Goal: Book appointment/travel/reservation

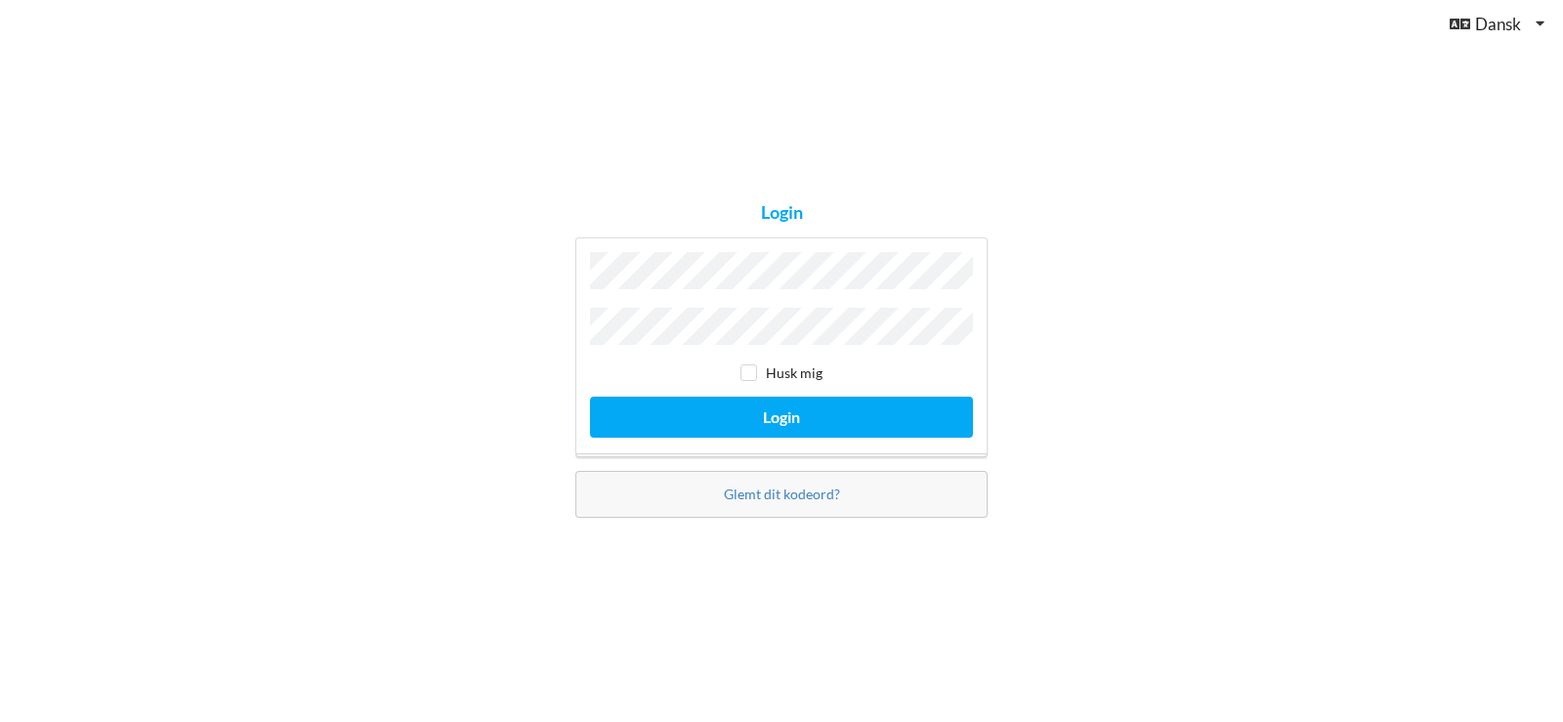
click at [1132, 331] on div "Login Husk mig Login Glemt dit kodeord?" at bounding box center [781, 361] width 1563 height 722
click at [749, 368] on input "checkbox" at bounding box center [749, 372] width 17 height 17
checkbox input "true"
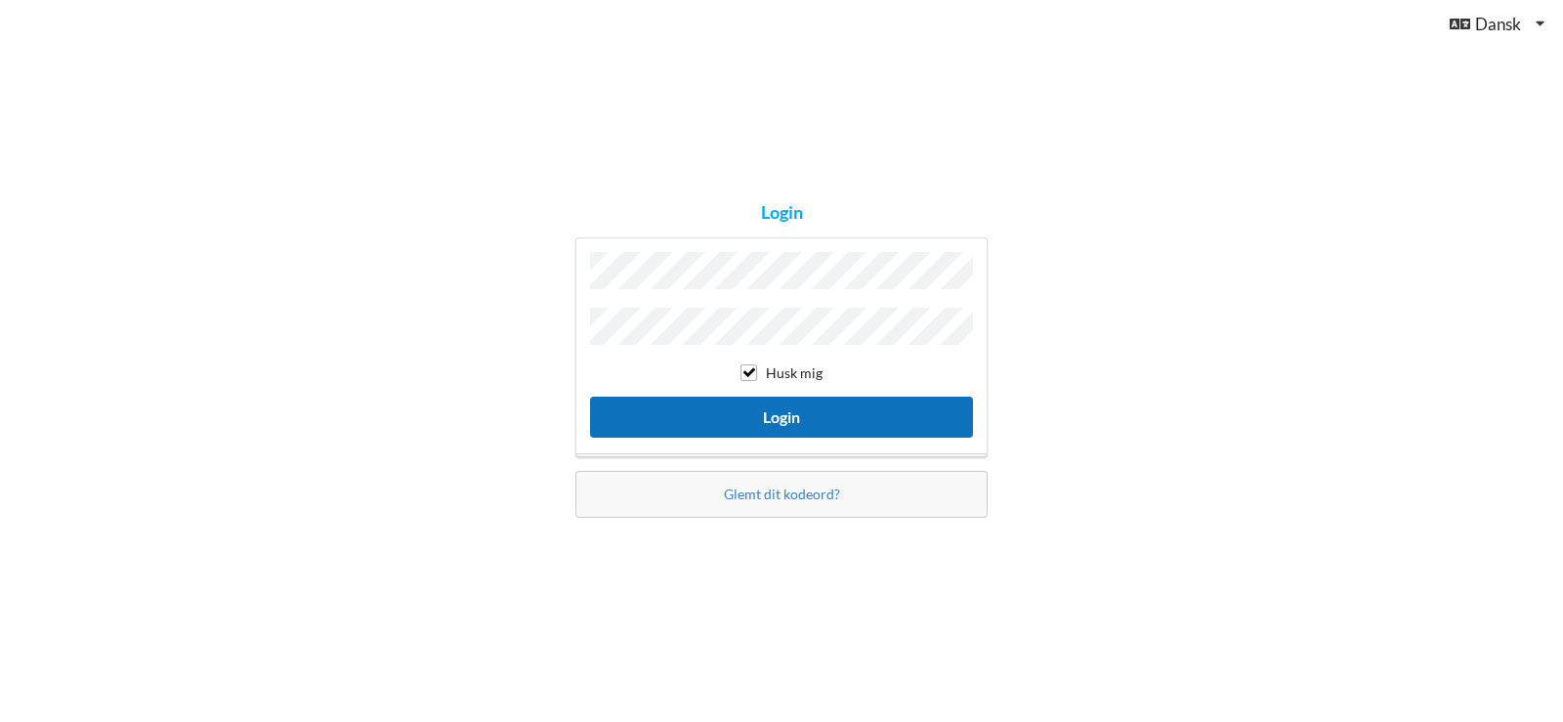
click at [782, 414] on button "Login" at bounding box center [781, 417] width 383 height 40
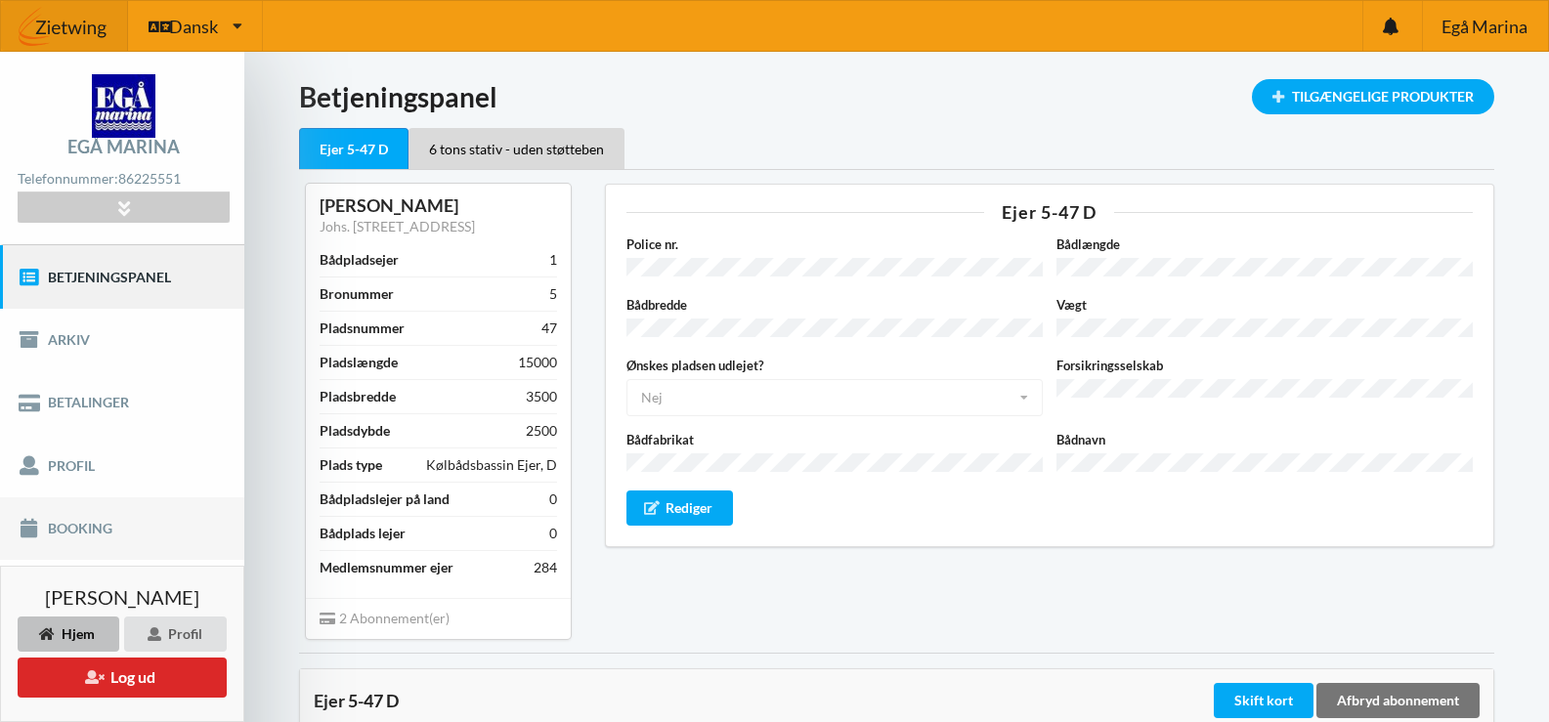
click at [67, 533] on link "Booking" at bounding box center [122, 528] width 244 height 63
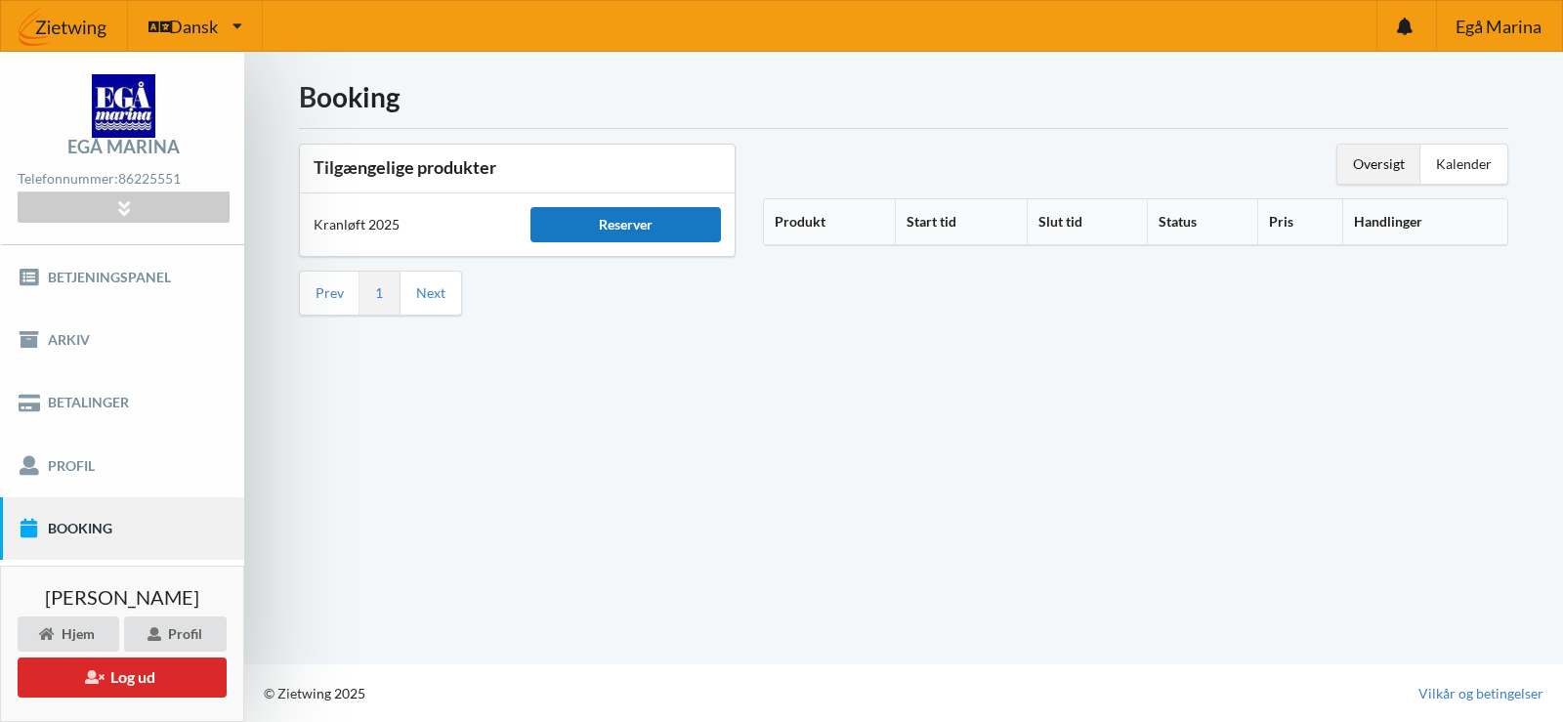
click at [639, 228] on div "Reserver" at bounding box center [626, 224] width 190 height 35
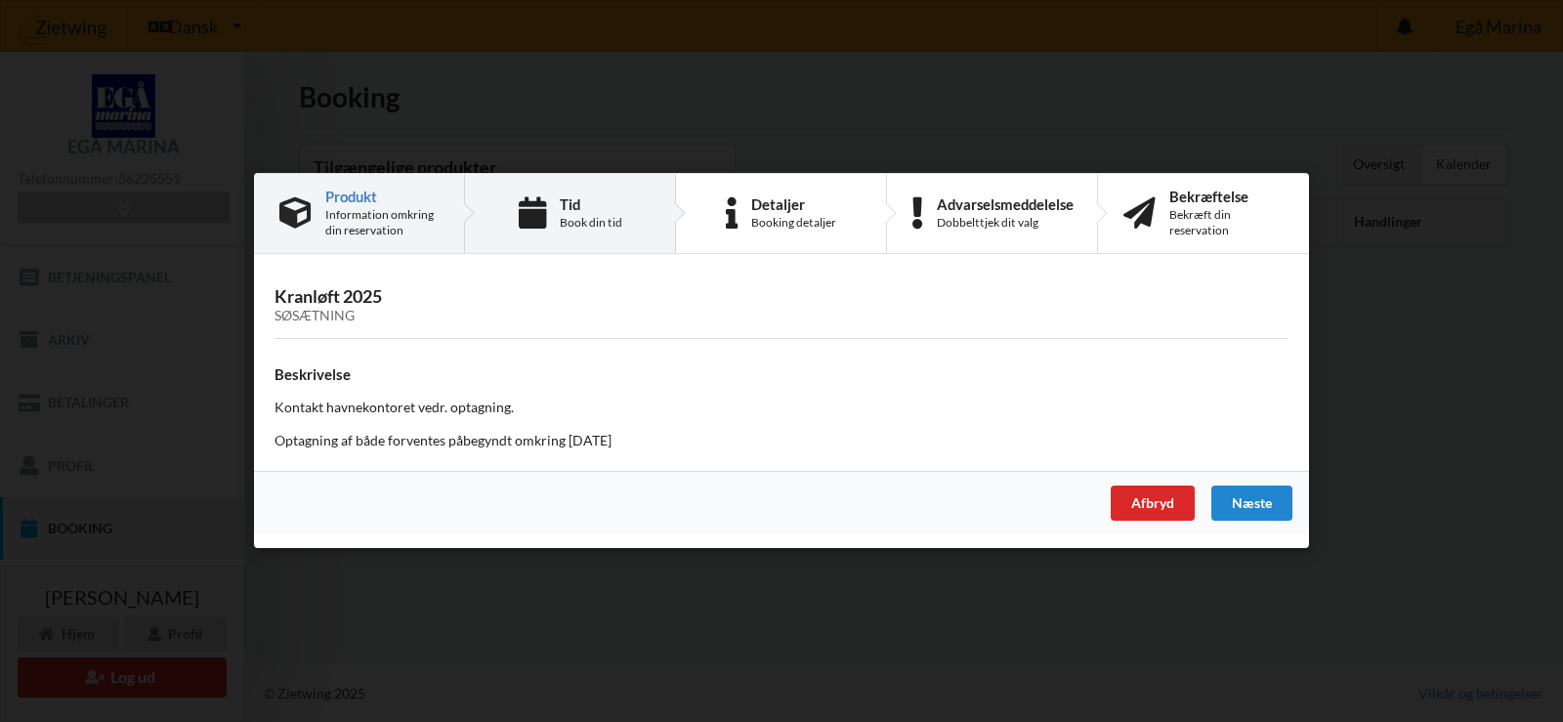
click at [546, 212] on icon at bounding box center [532, 213] width 27 height 32
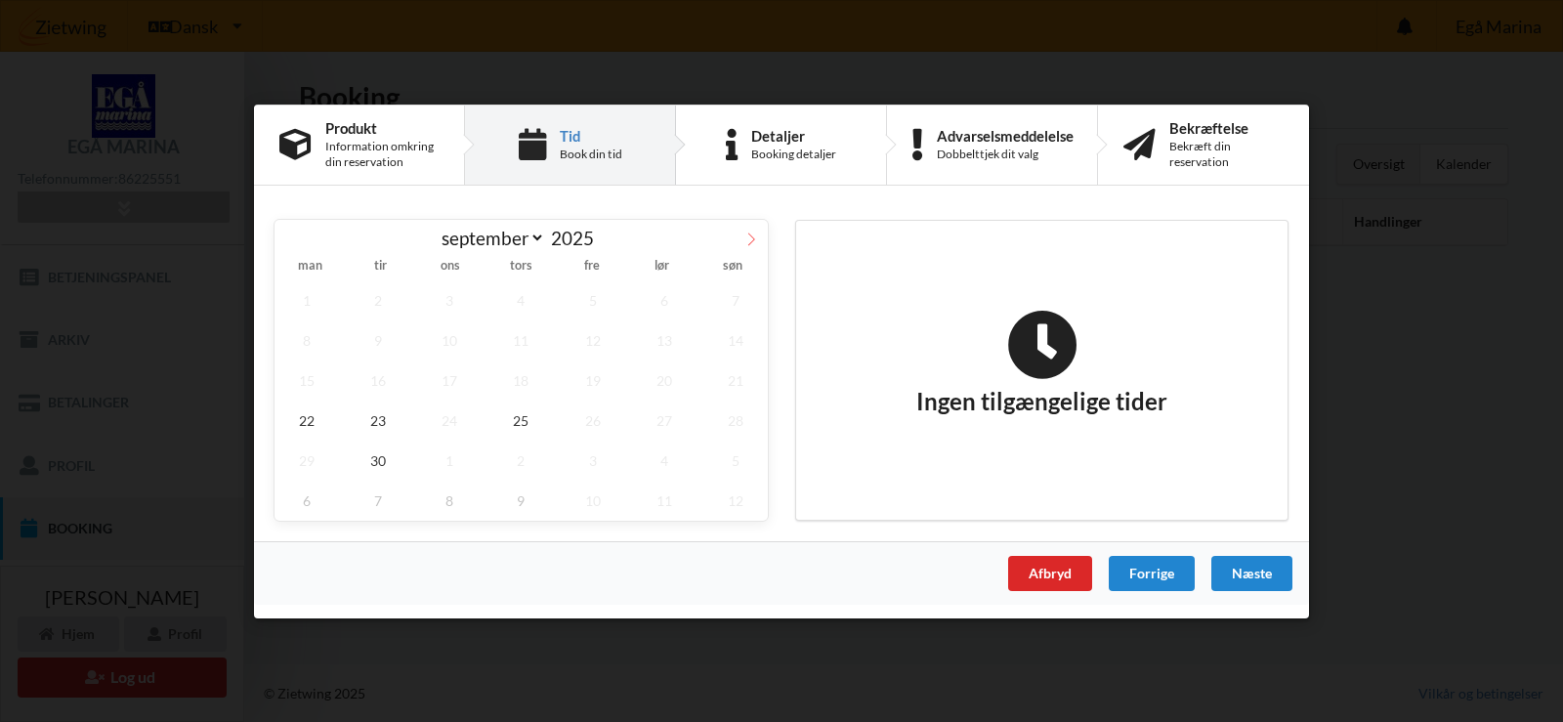
click at [748, 234] on icon at bounding box center [752, 239] width 14 height 14
select select "9"
click at [320, 343] on span "6" at bounding box center [307, 340] width 64 height 40
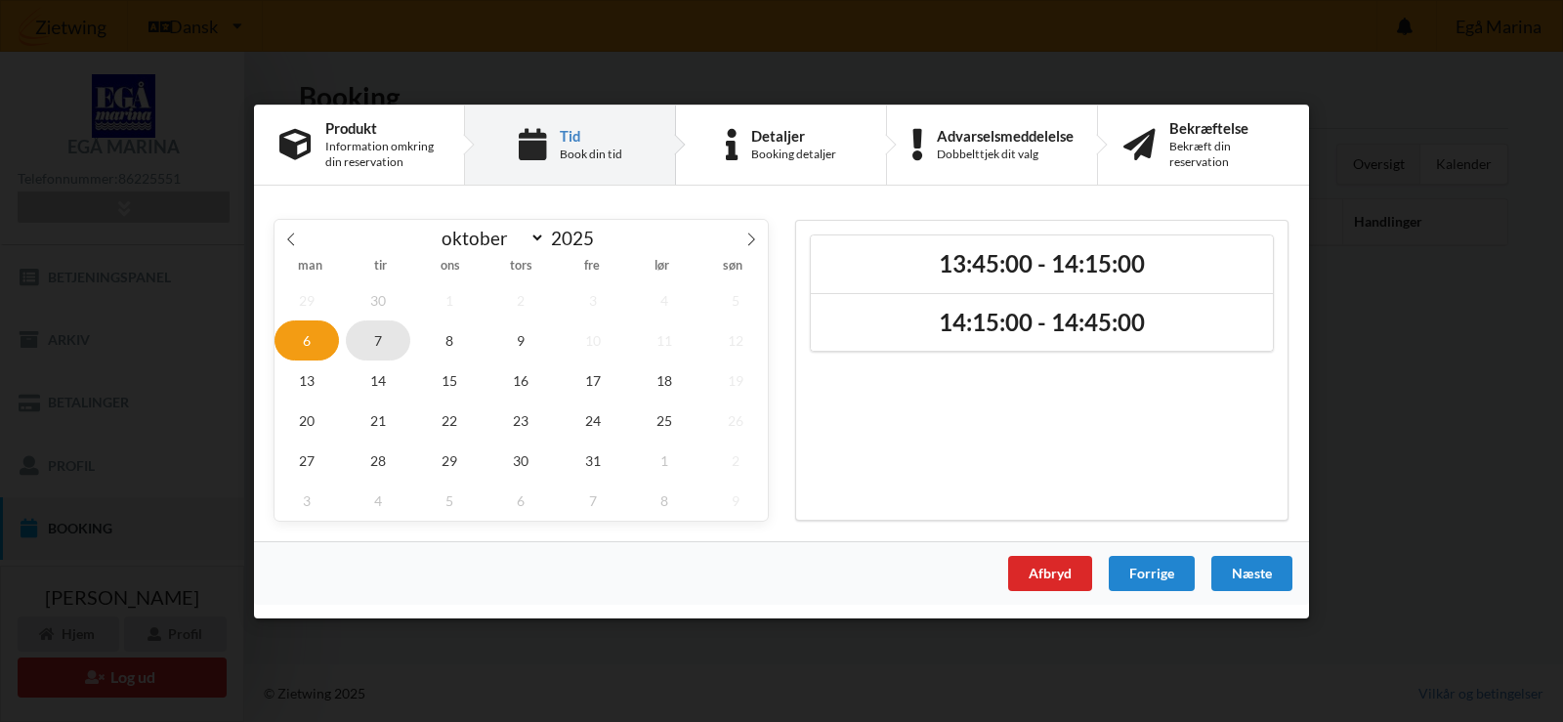
click at [384, 341] on span "7" at bounding box center [378, 340] width 64 height 40
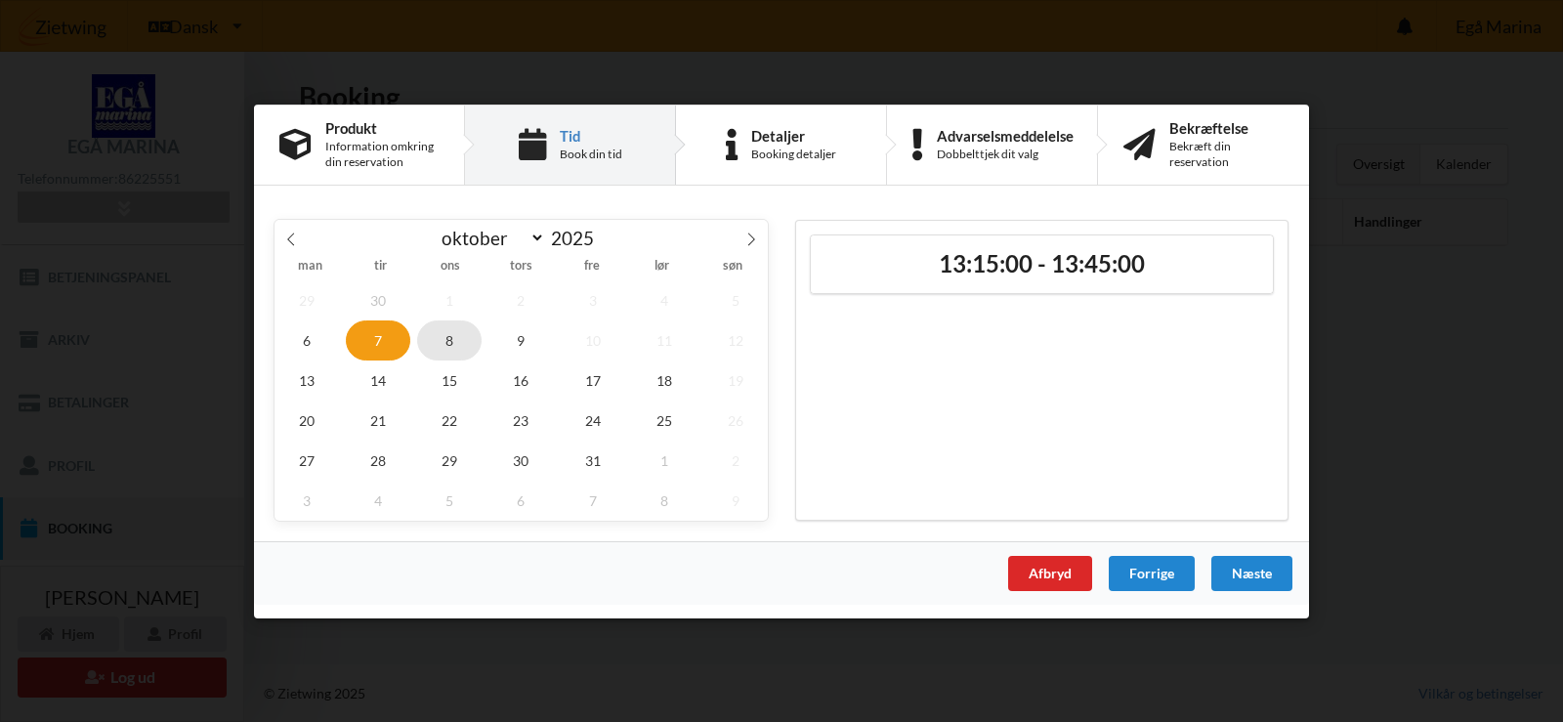
click at [455, 341] on span "8" at bounding box center [449, 340] width 64 height 40
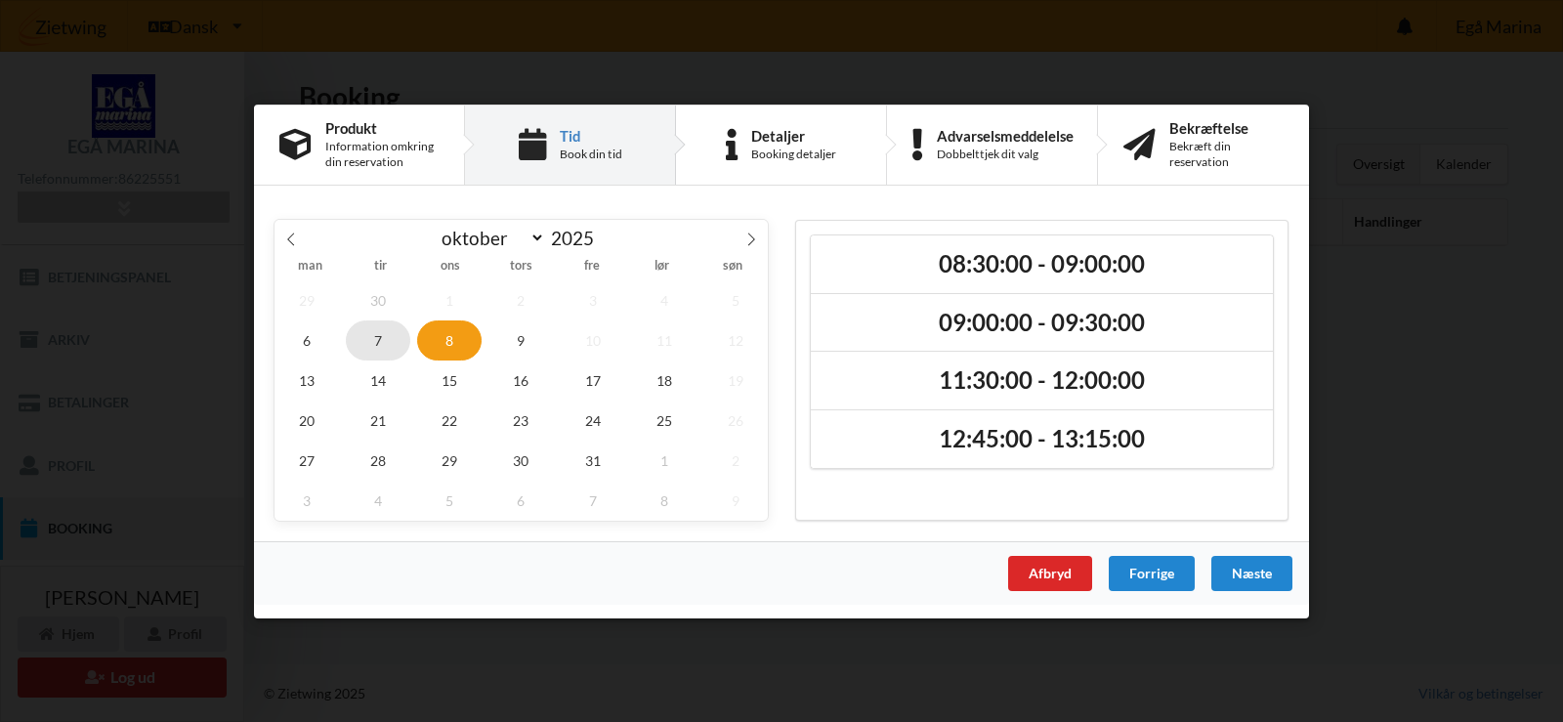
click at [373, 342] on span "7" at bounding box center [378, 340] width 64 height 40
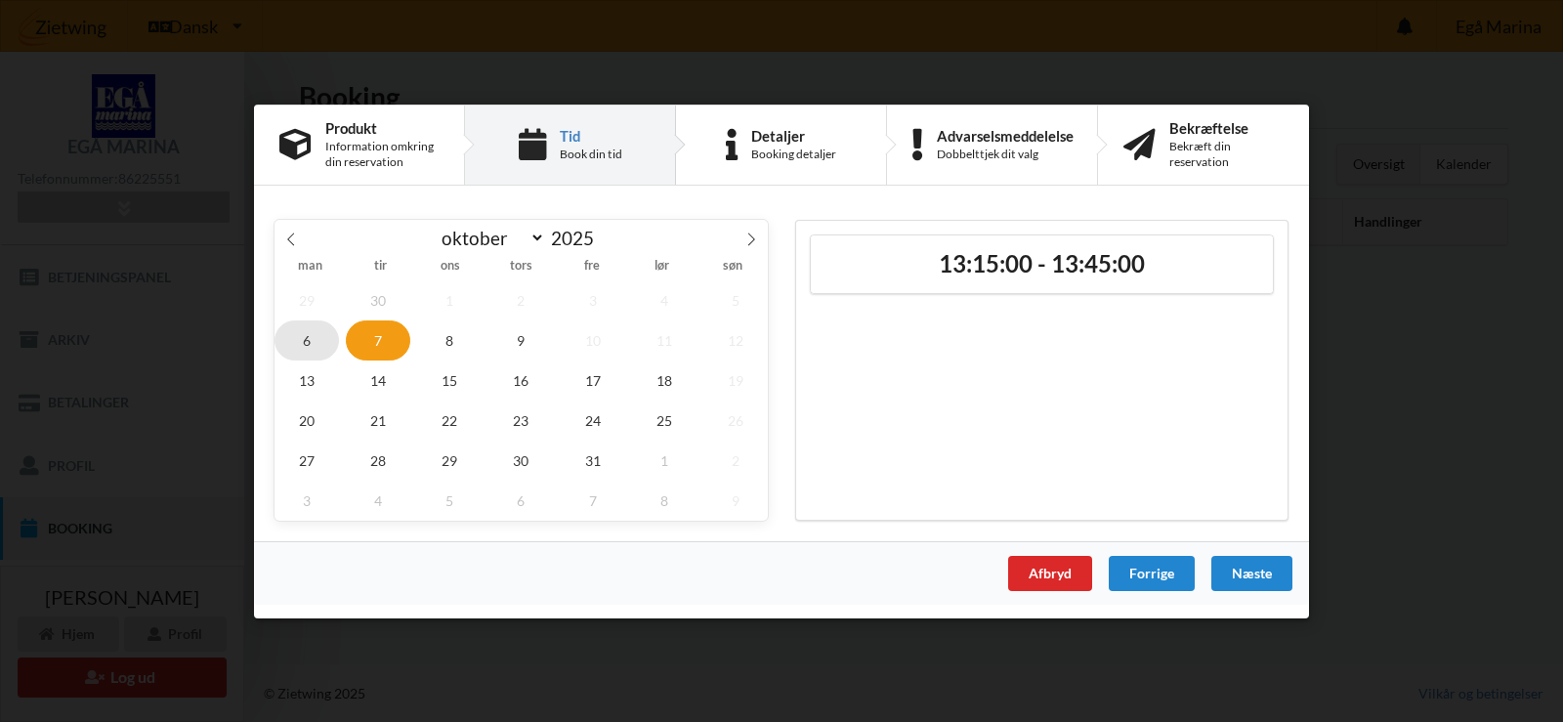
click at [316, 342] on span "6" at bounding box center [307, 340] width 64 height 40
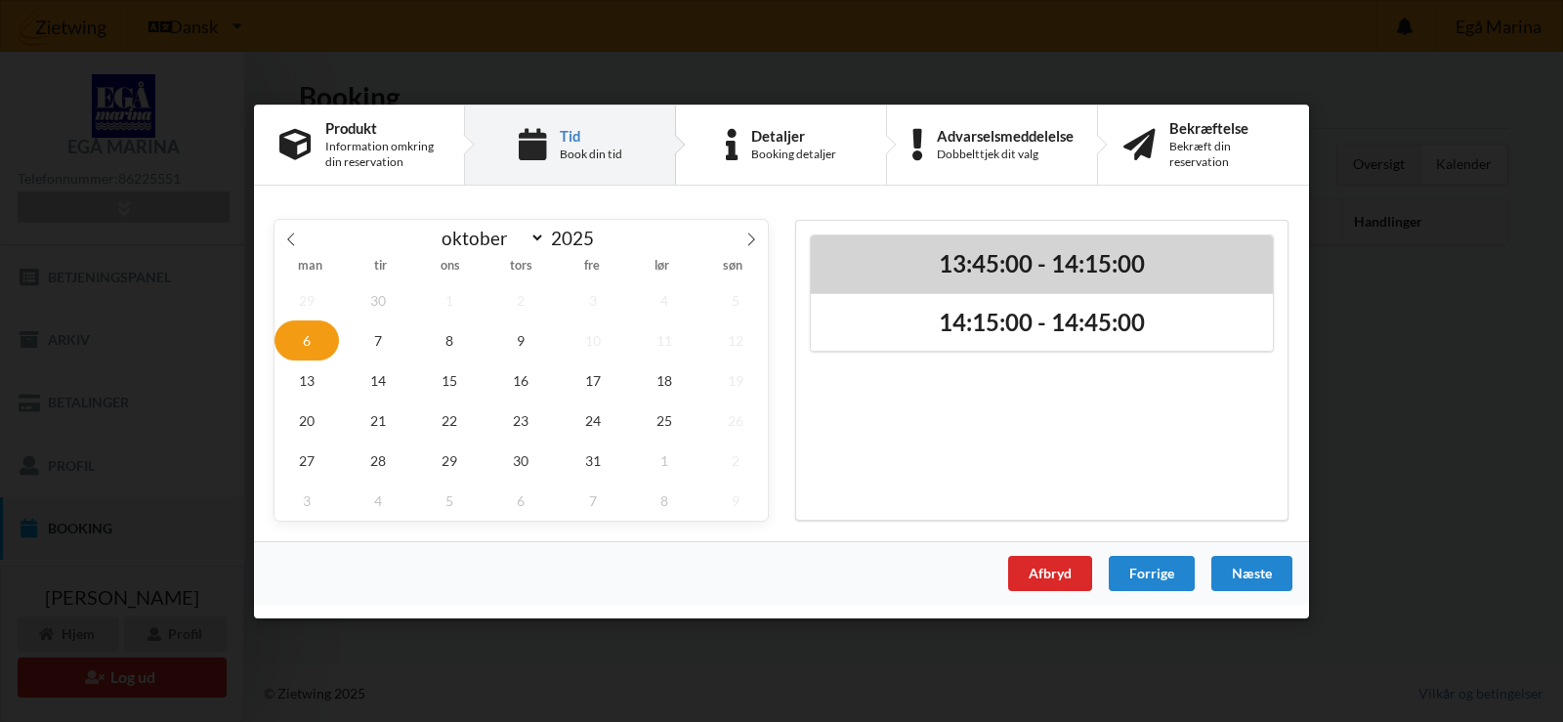
click at [1001, 267] on h2 "13:45:00 - 14:15:00" at bounding box center [1042, 263] width 435 height 30
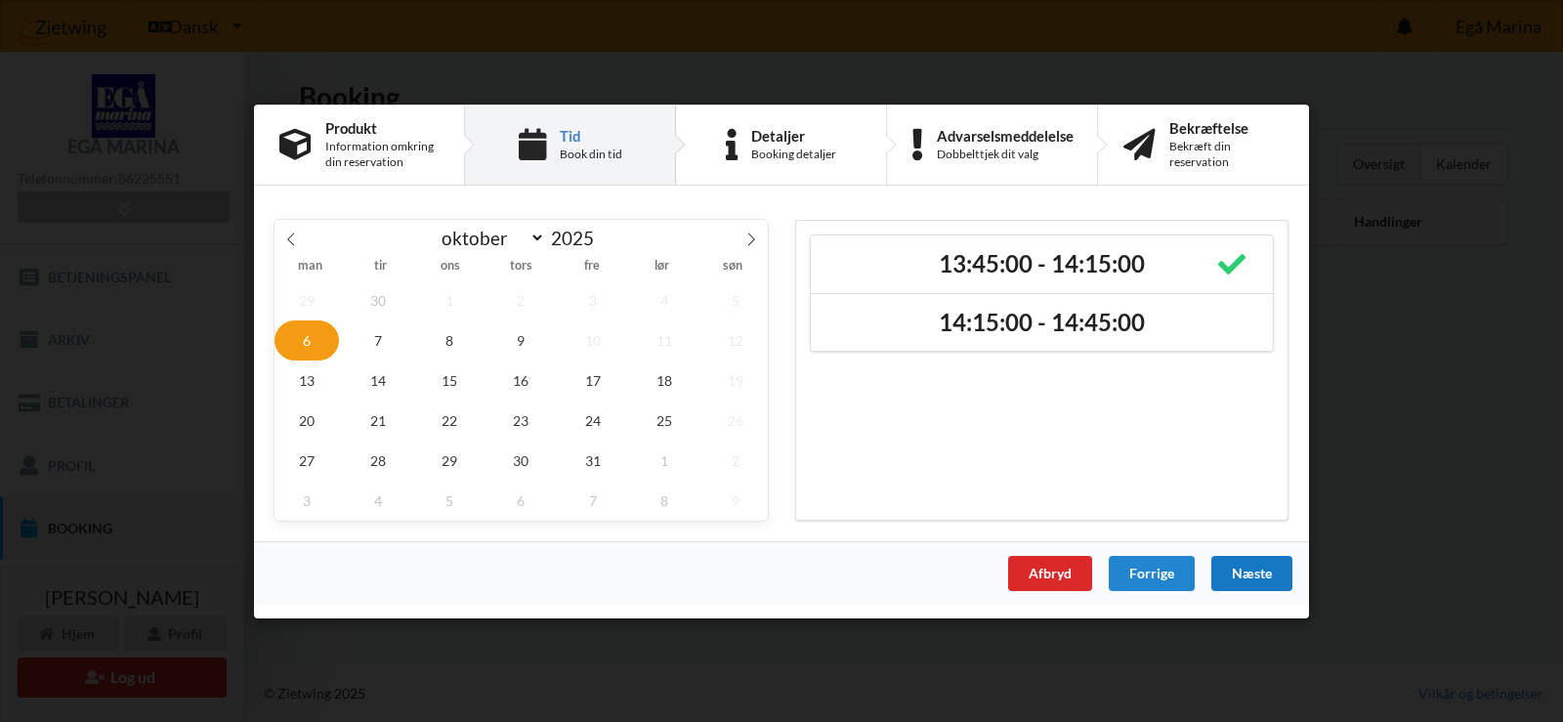
click at [1251, 573] on div "Næste" at bounding box center [1252, 572] width 81 height 35
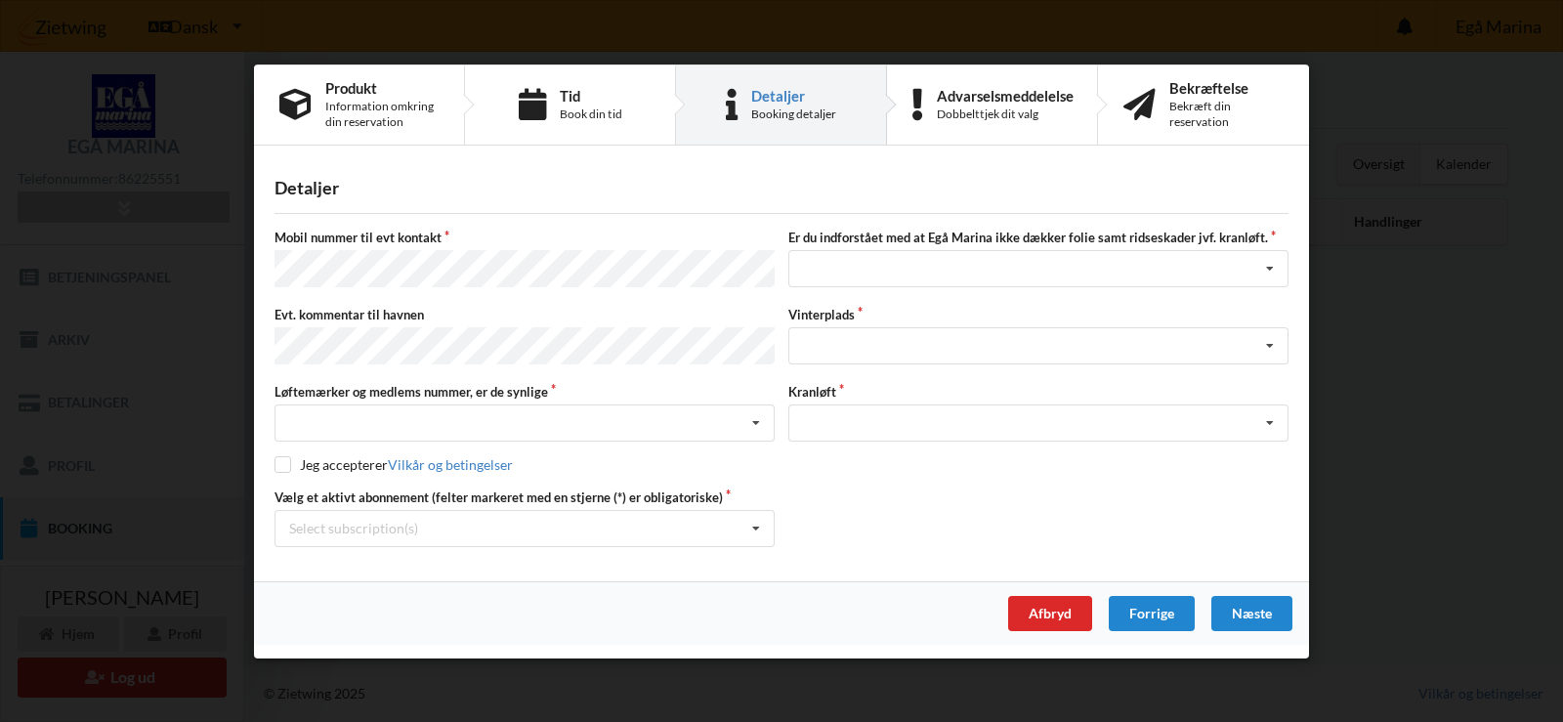
click at [919, 309] on label "Vinterplads" at bounding box center [1039, 315] width 500 height 18
click at [762, 417] on icon at bounding box center [756, 424] width 29 height 36
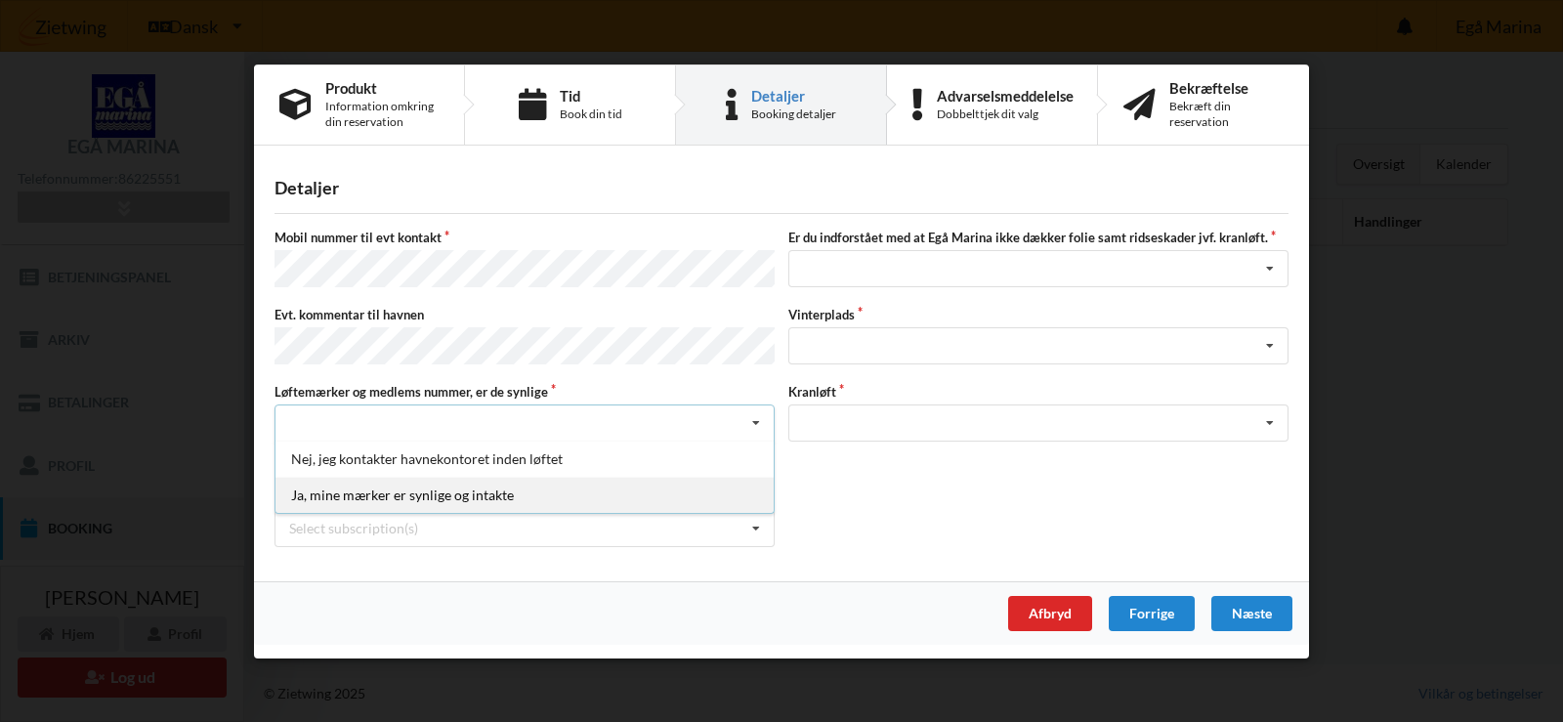
click at [356, 497] on div "Ja, mine mærker er synlige og intakte" at bounding box center [525, 495] width 498 height 36
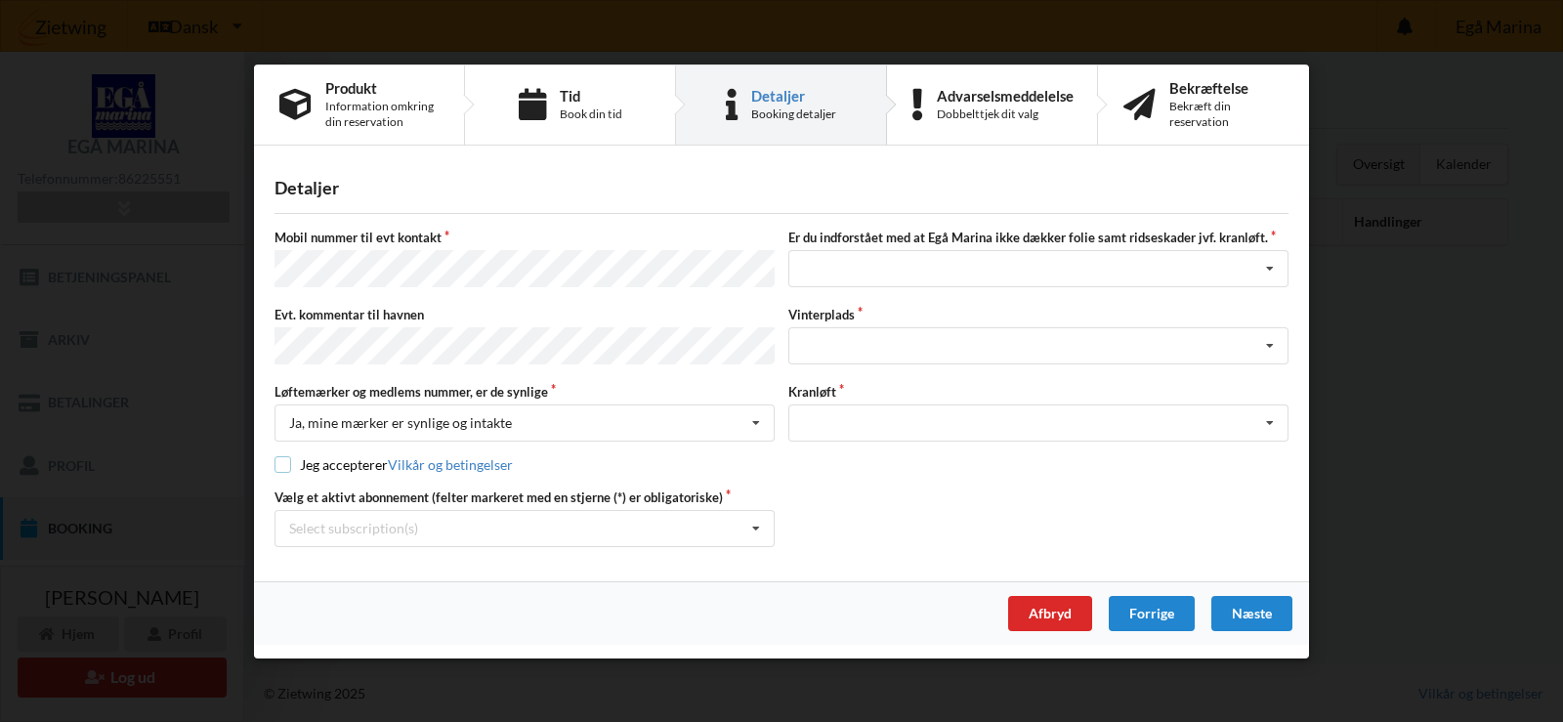
click at [281, 461] on input "checkbox" at bounding box center [283, 464] width 17 height 17
checkbox input "true"
click at [758, 520] on icon at bounding box center [756, 528] width 29 height 36
click at [354, 560] on div "* Ejer 5-47 D" at bounding box center [525, 563] width 498 height 36
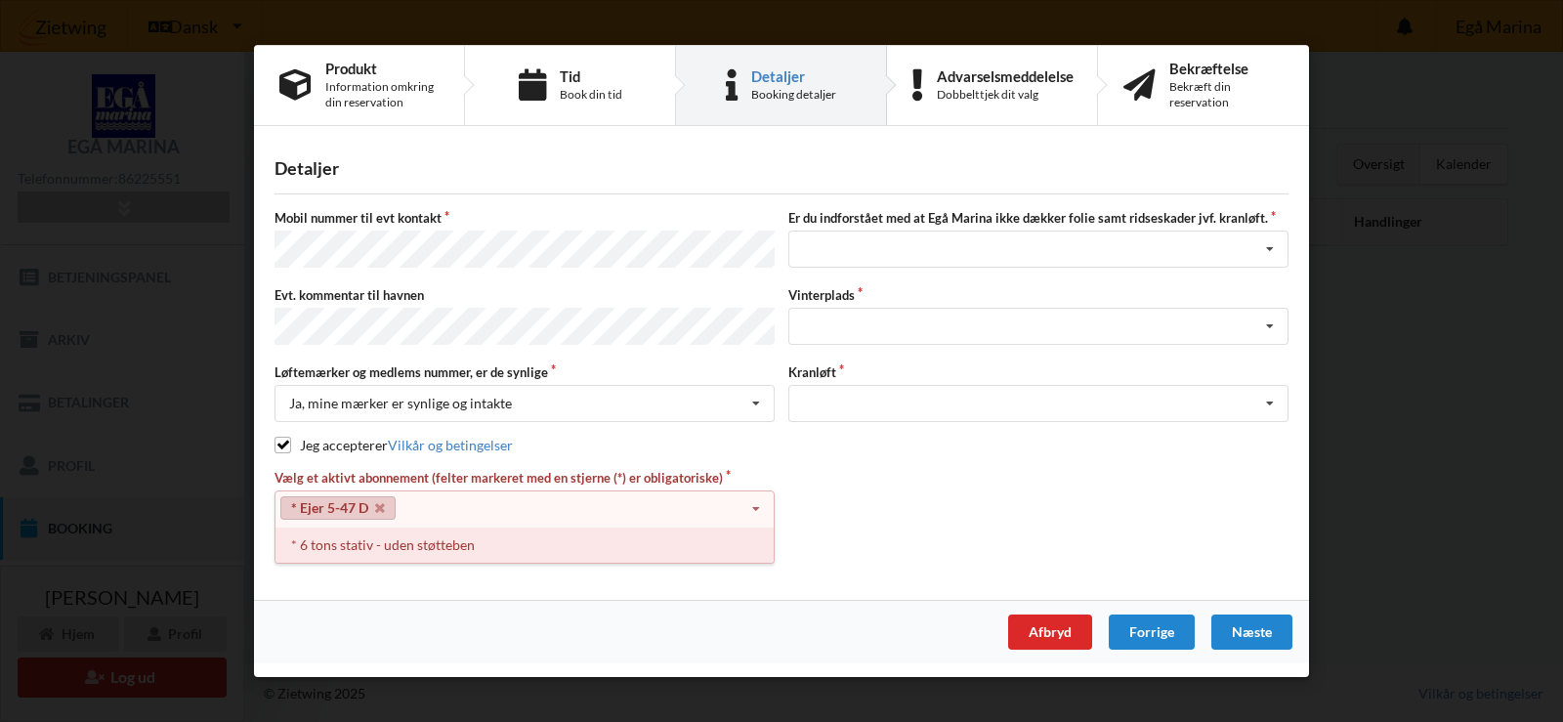
click at [394, 546] on div "* 6 tons stativ - uden støtteben" at bounding box center [525, 545] width 498 height 36
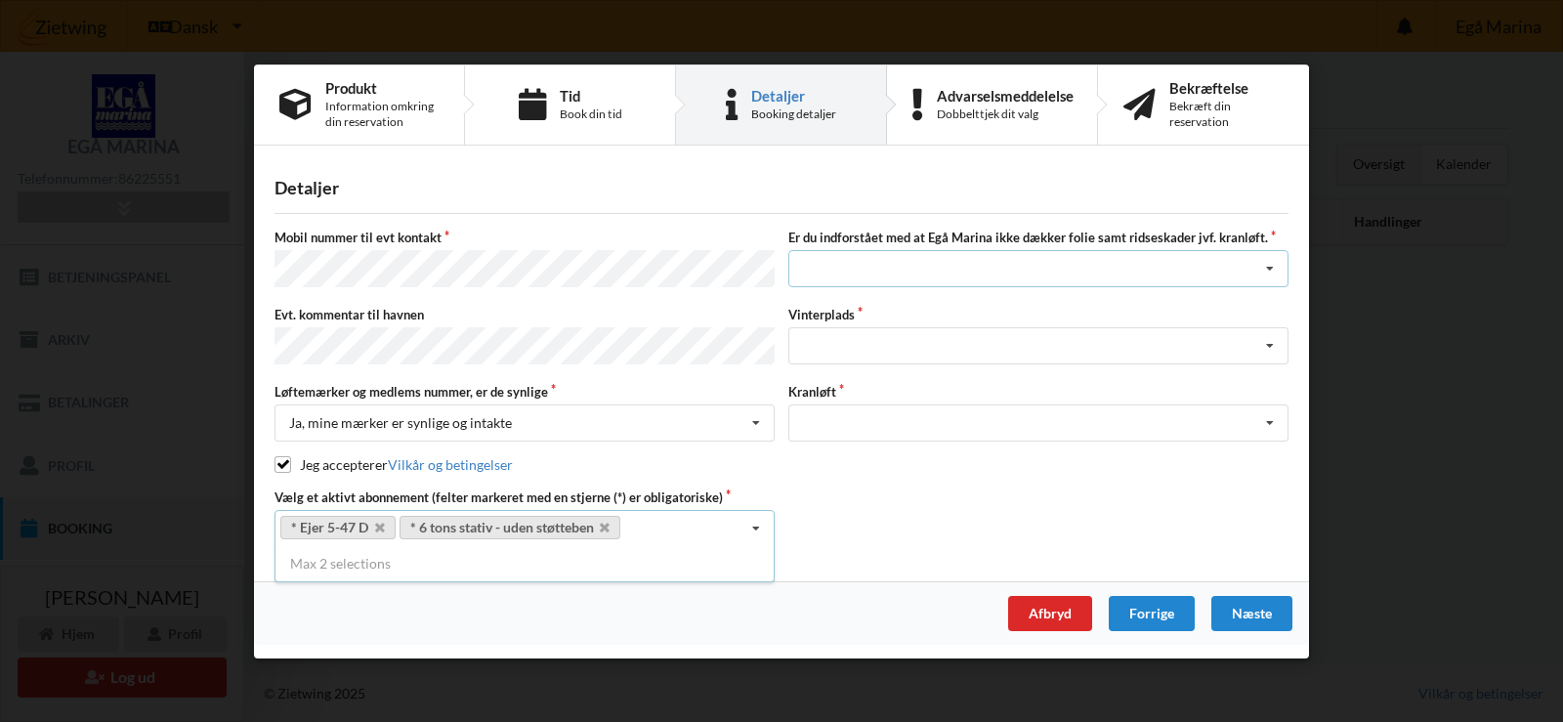
click at [1272, 272] on icon at bounding box center [1270, 269] width 29 height 36
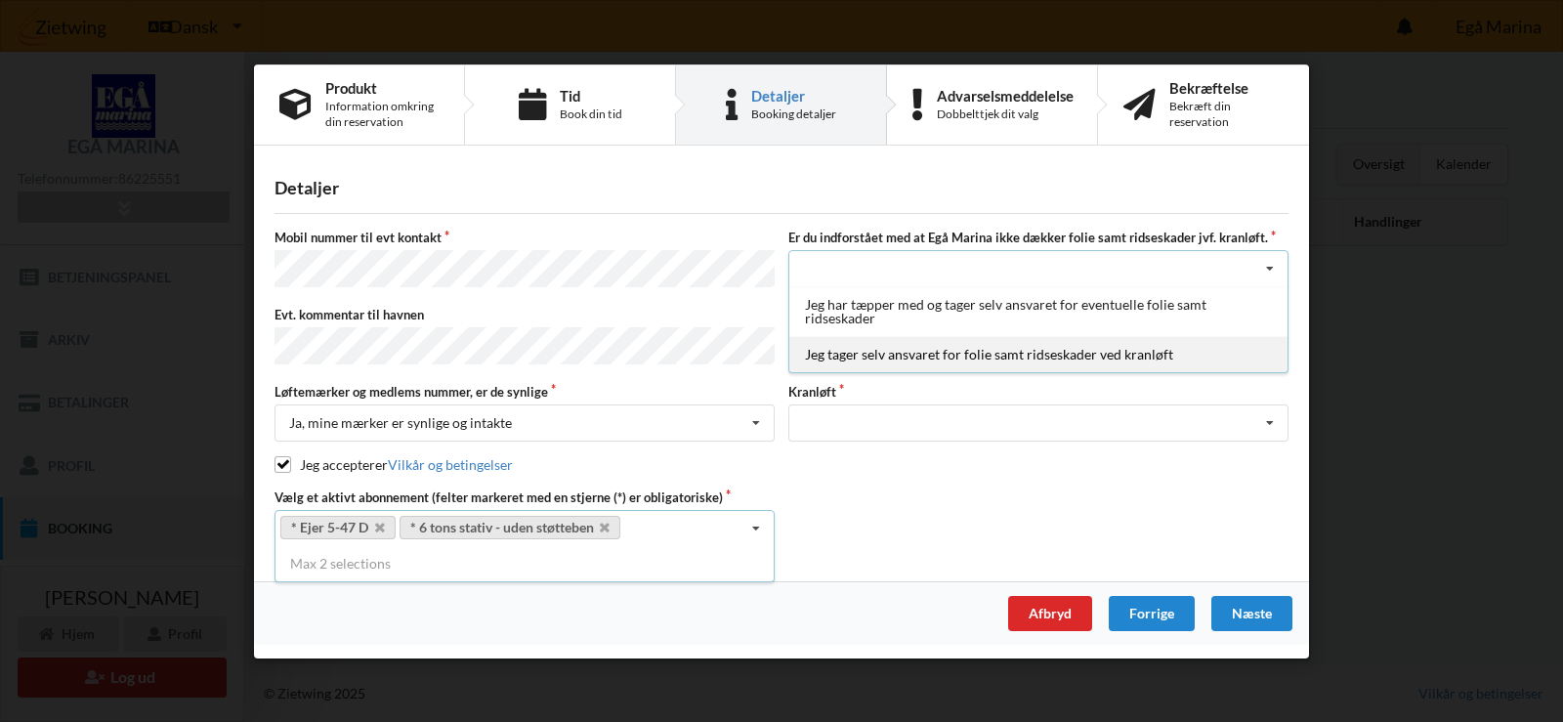
click at [944, 359] on div "Jeg tager selv ansvaret for folie samt ridseskader ved kranløft" at bounding box center [1039, 354] width 498 height 36
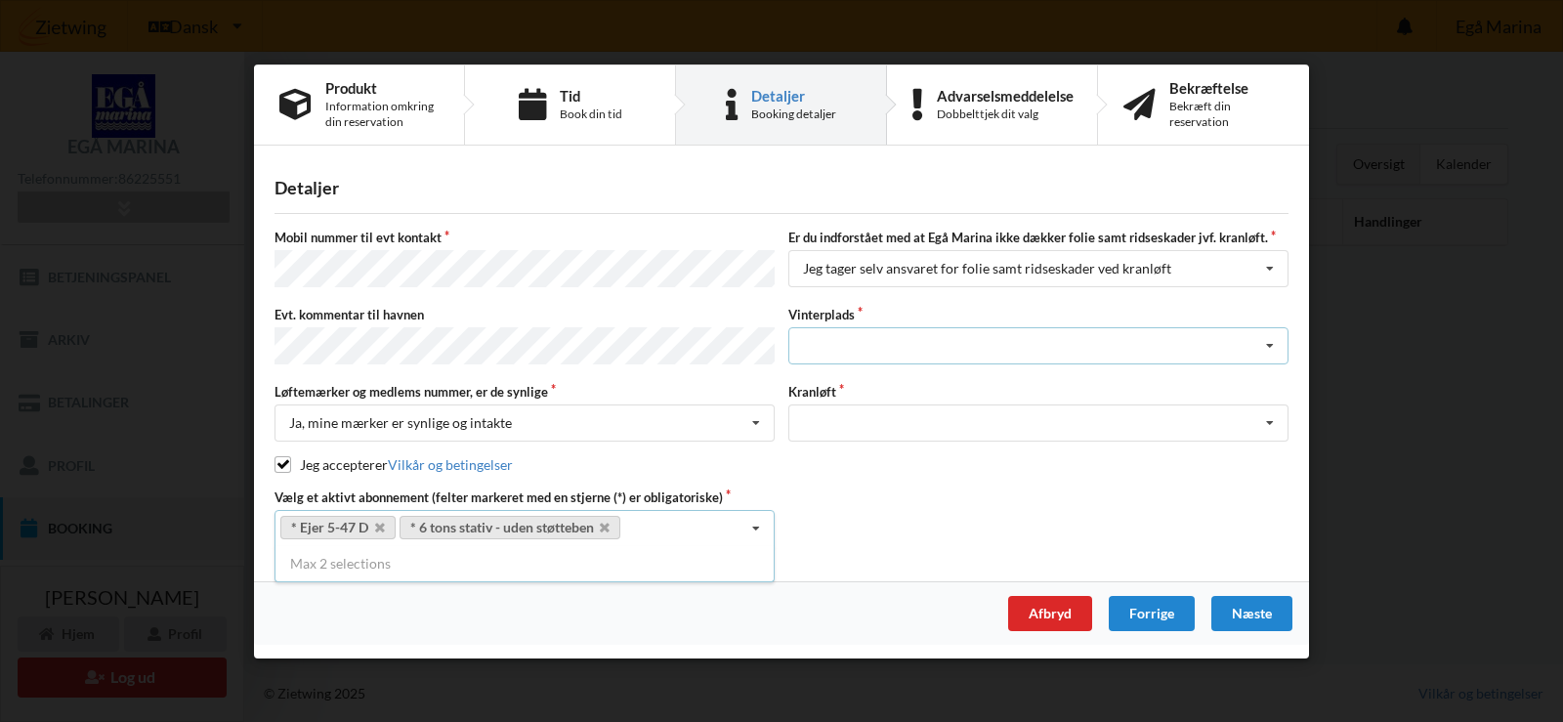
click at [1266, 339] on icon at bounding box center [1270, 346] width 29 height 36
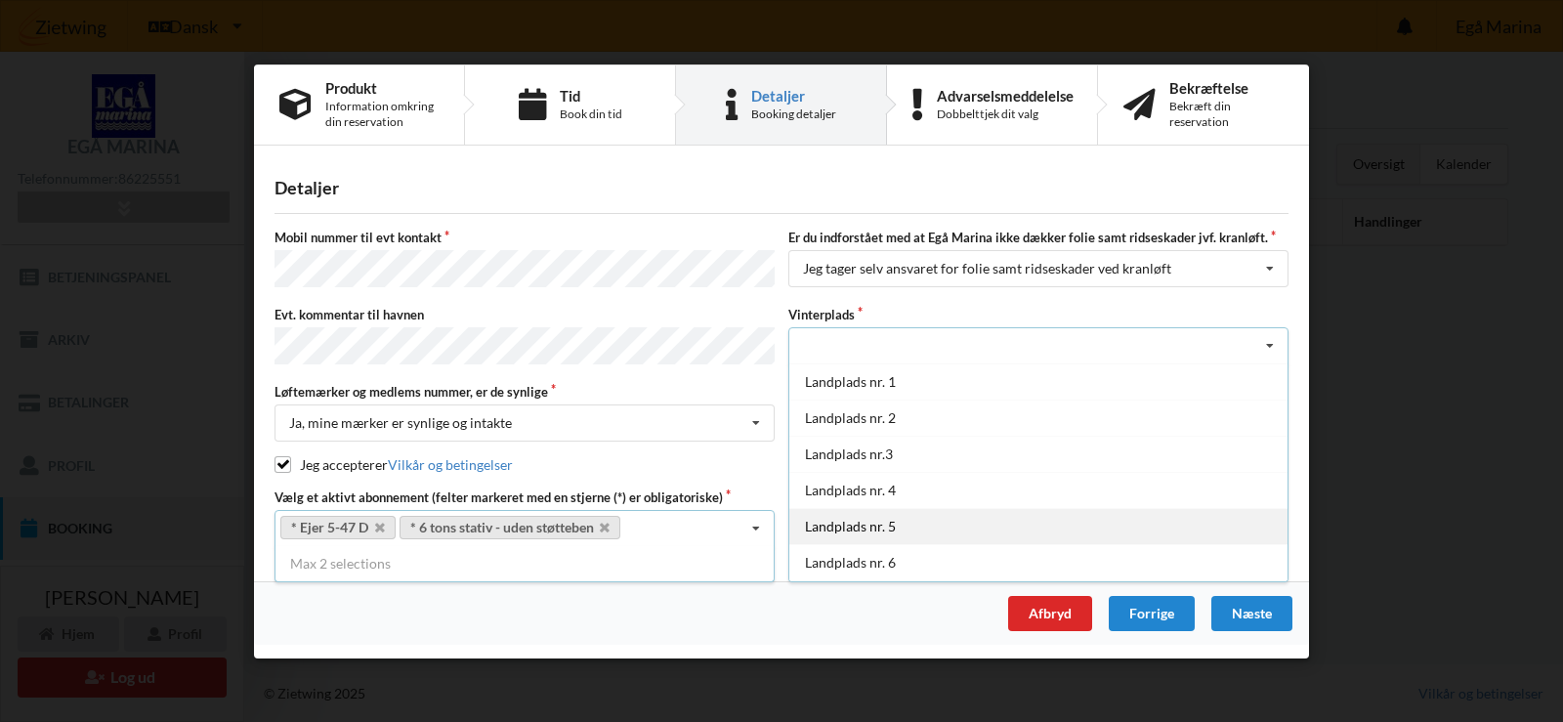
click at [878, 528] on div "Landplads nr. 5" at bounding box center [1039, 526] width 498 height 36
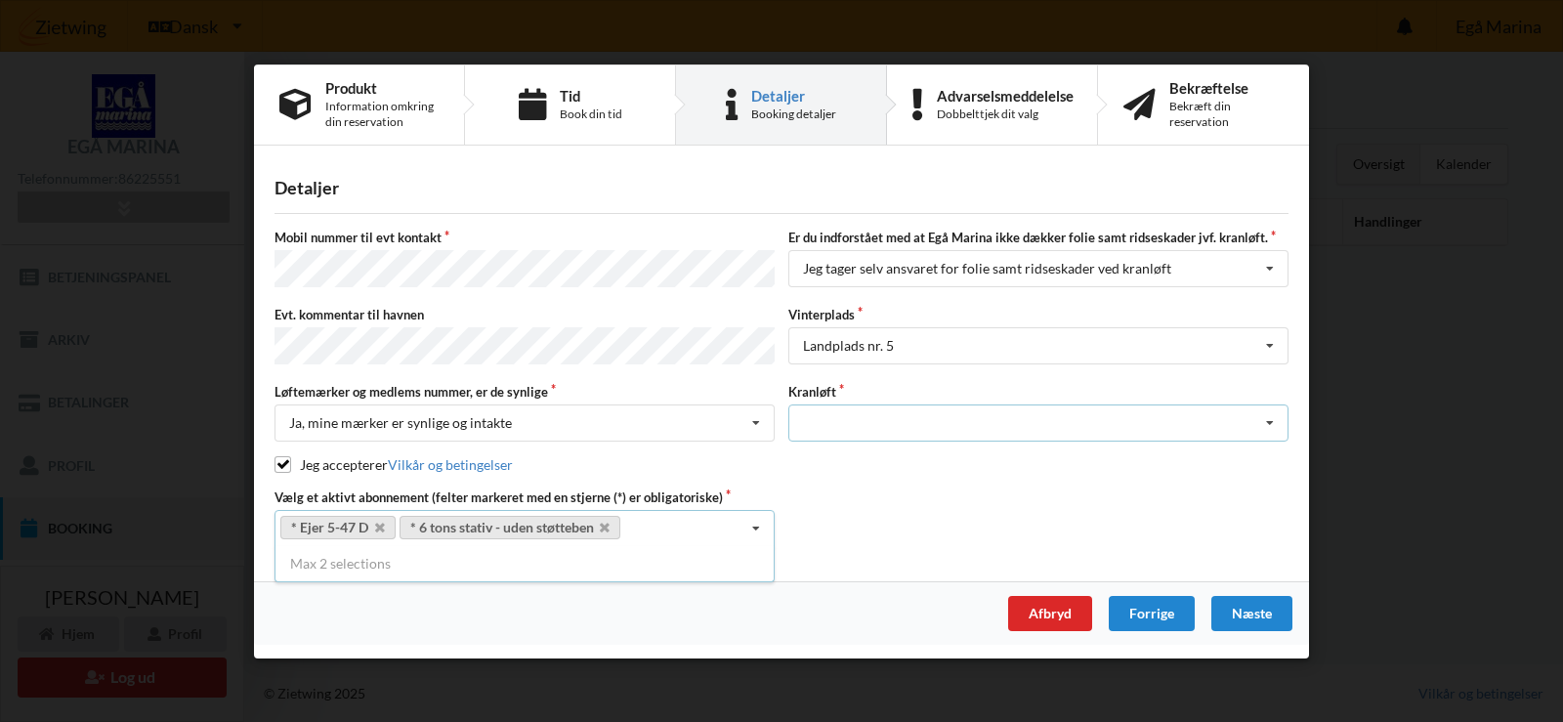
click at [1268, 416] on icon at bounding box center [1270, 424] width 29 height 36
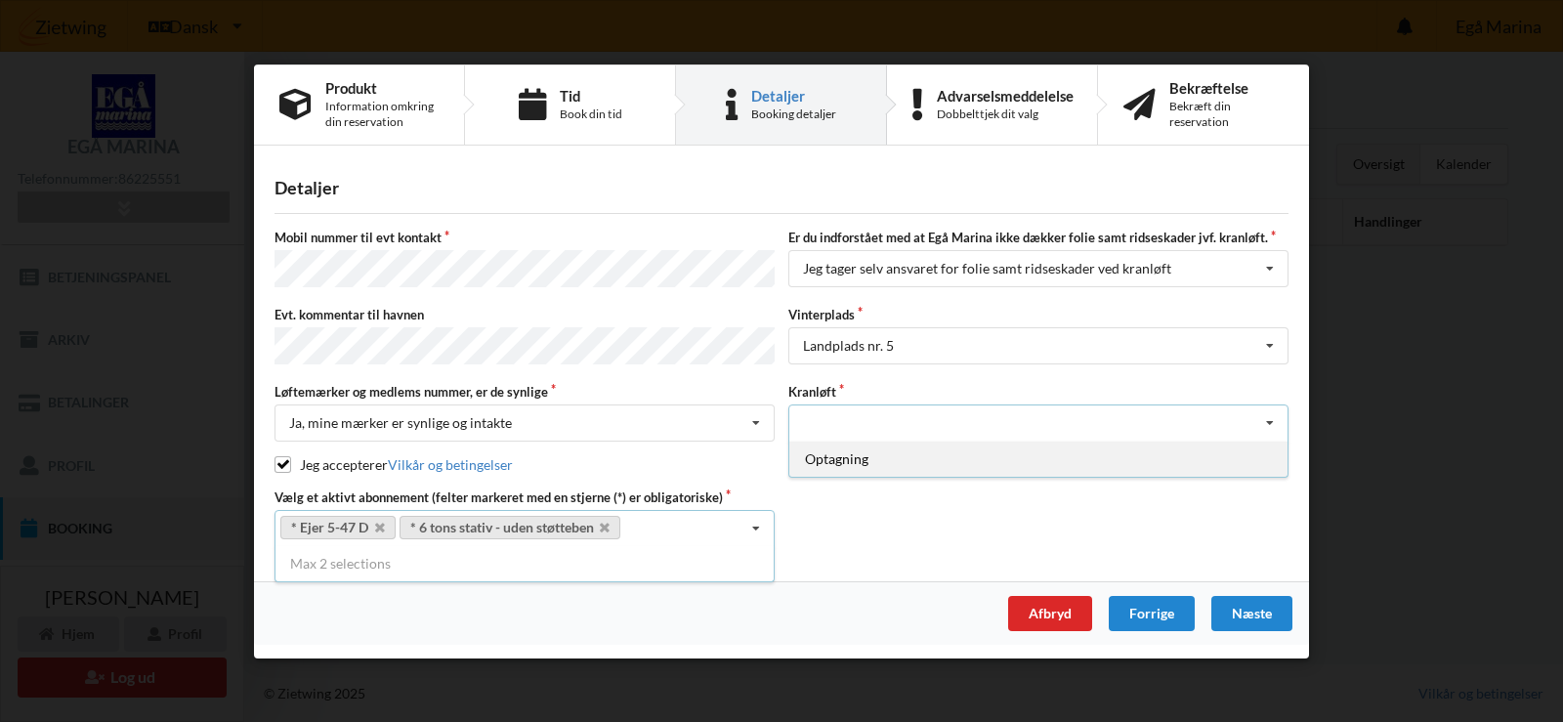
click at [839, 452] on div "Optagning" at bounding box center [1039, 459] width 498 height 36
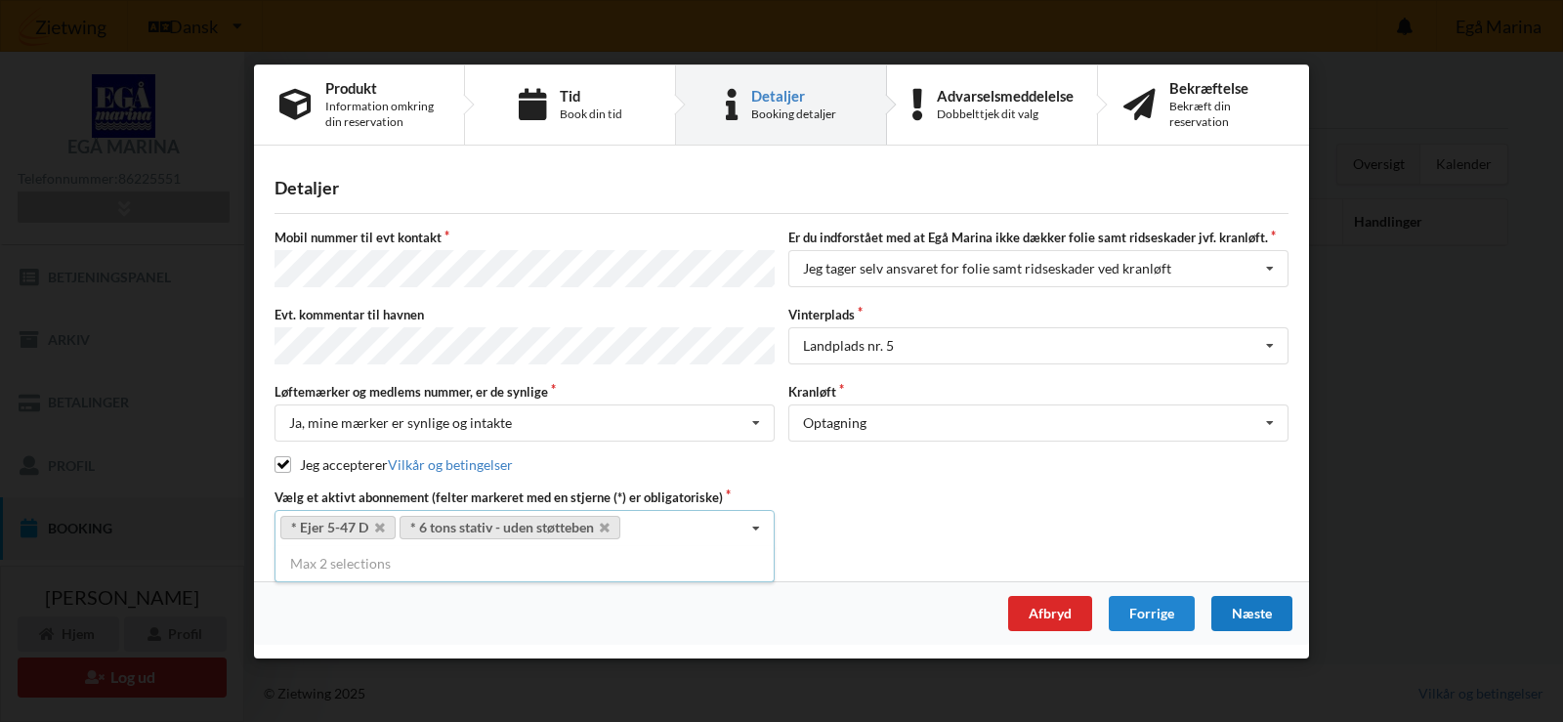
click at [1264, 603] on div "Næste" at bounding box center [1252, 612] width 81 height 35
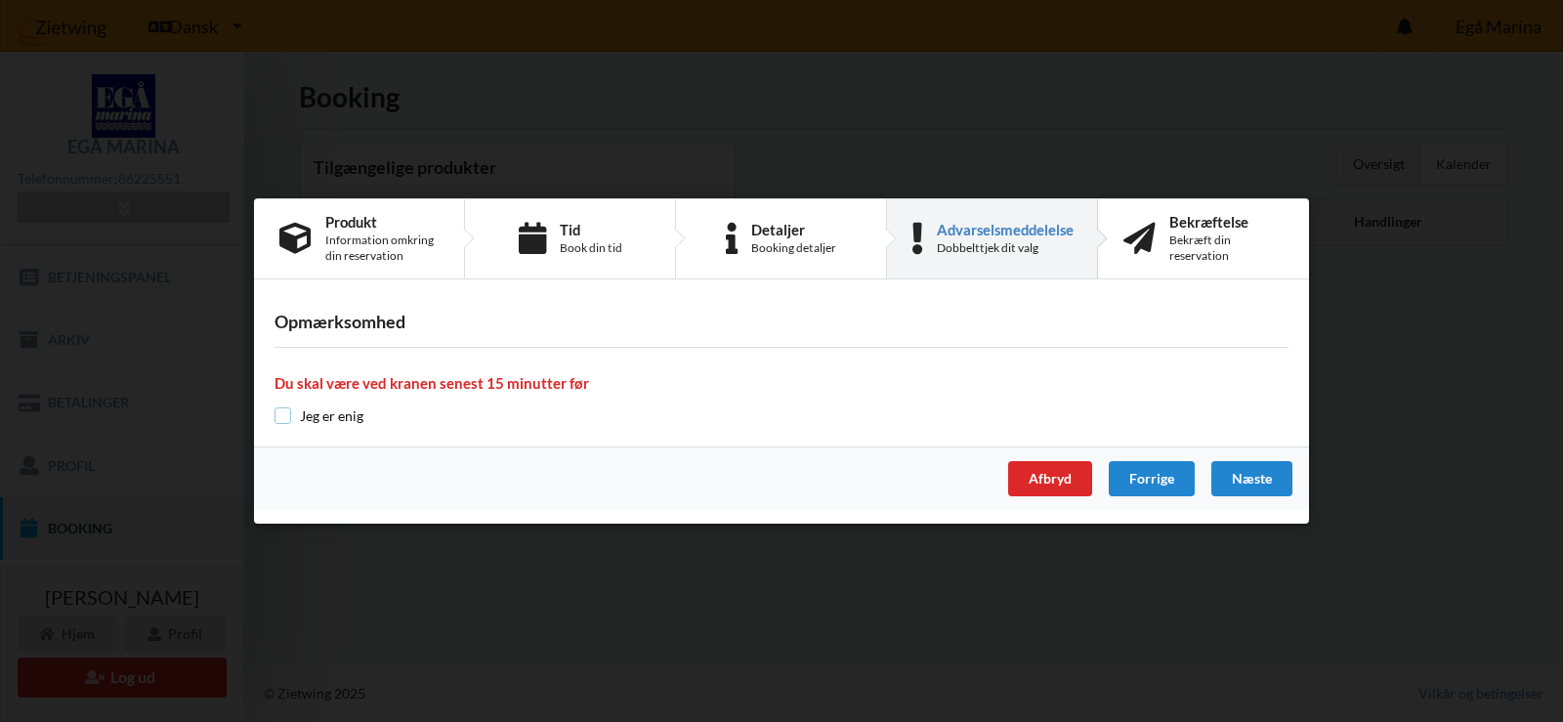
click at [281, 418] on input "checkbox" at bounding box center [283, 415] width 17 height 17
checkbox input "true"
click at [1253, 473] on div "Næste" at bounding box center [1252, 478] width 81 height 35
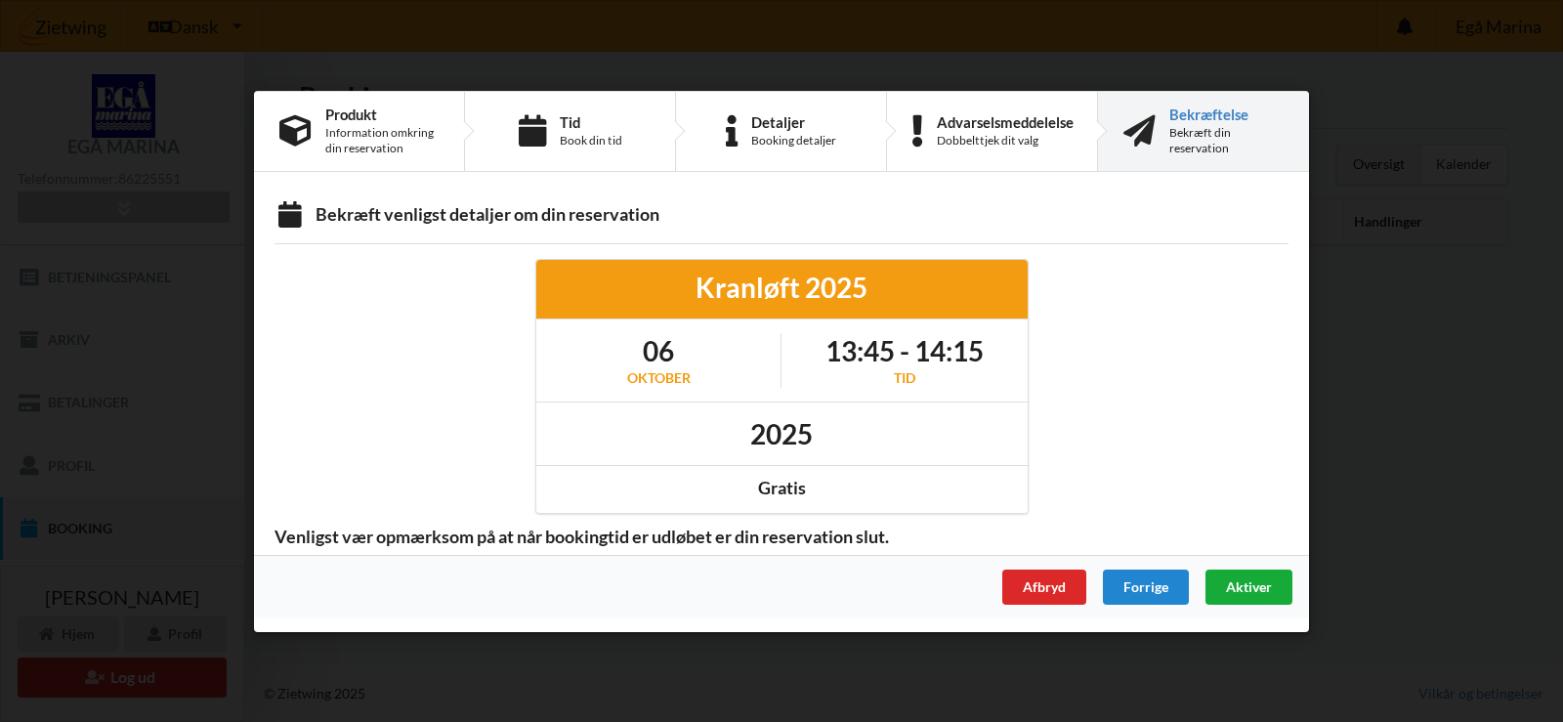
click at [1248, 588] on span "Aktiver" at bounding box center [1249, 586] width 46 height 17
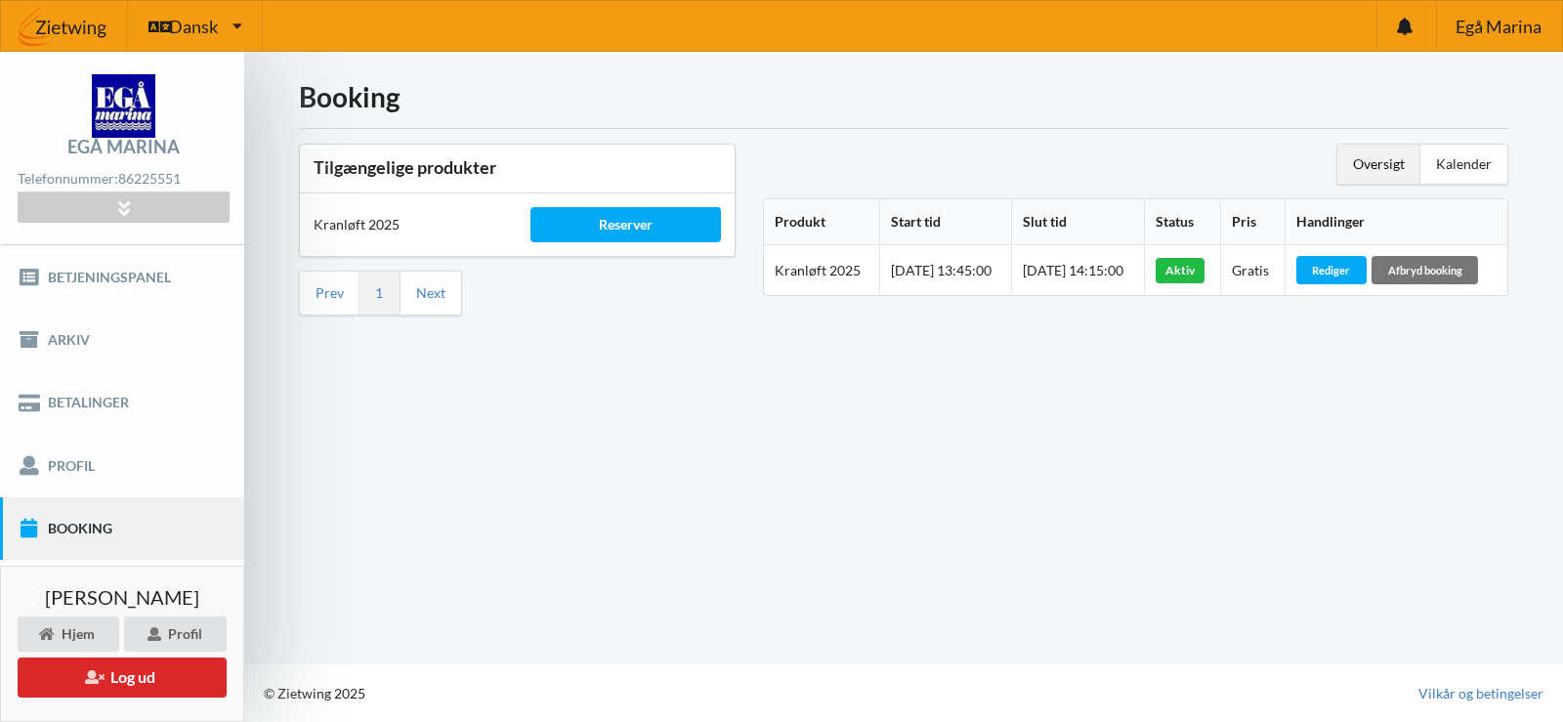
click at [1202, 277] on div "Aktiv" at bounding box center [1180, 270] width 49 height 25
click at [618, 224] on div "Reserver" at bounding box center [626, 224] width 190 height 35
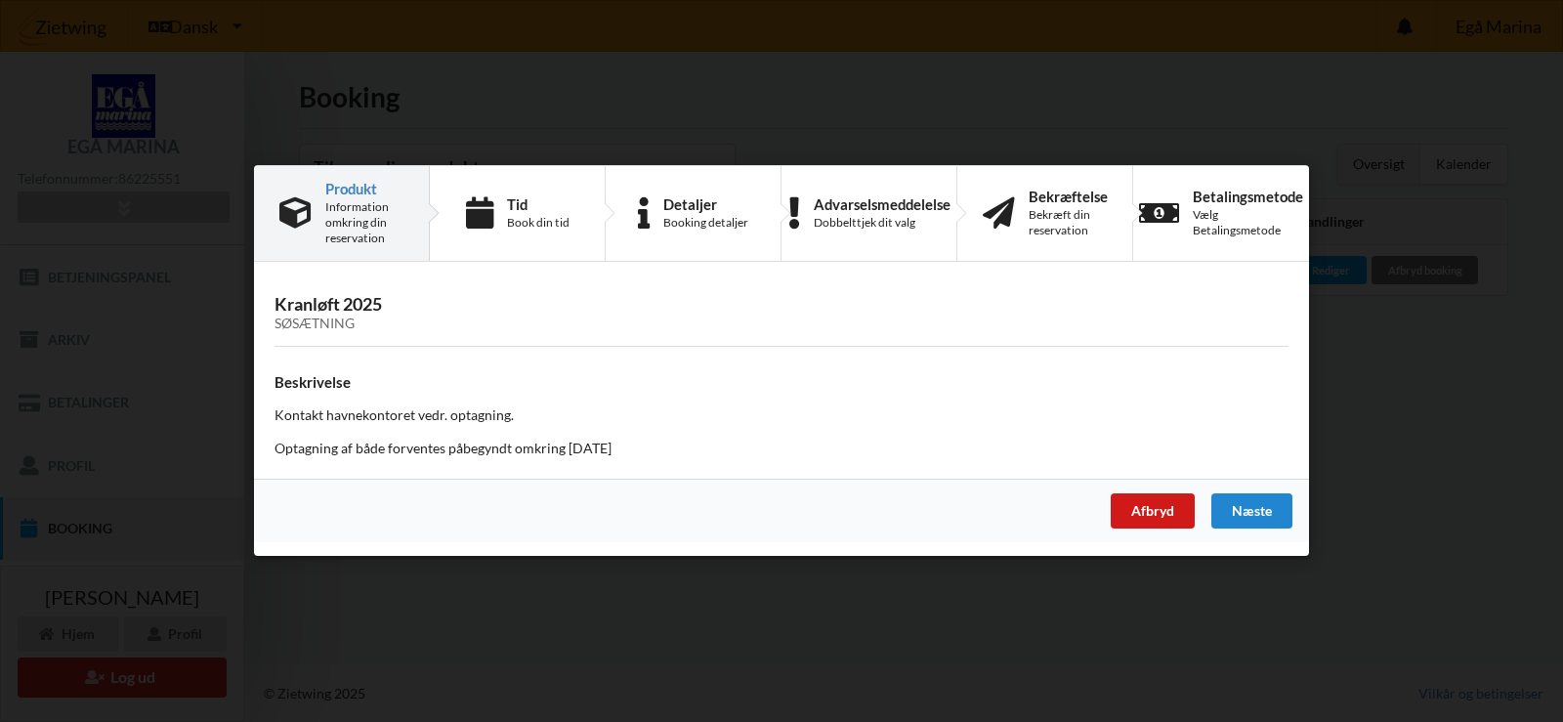
click at [1153, 513] on div "Afbryd" at bounding box center [1153, 511] width 84 height 35
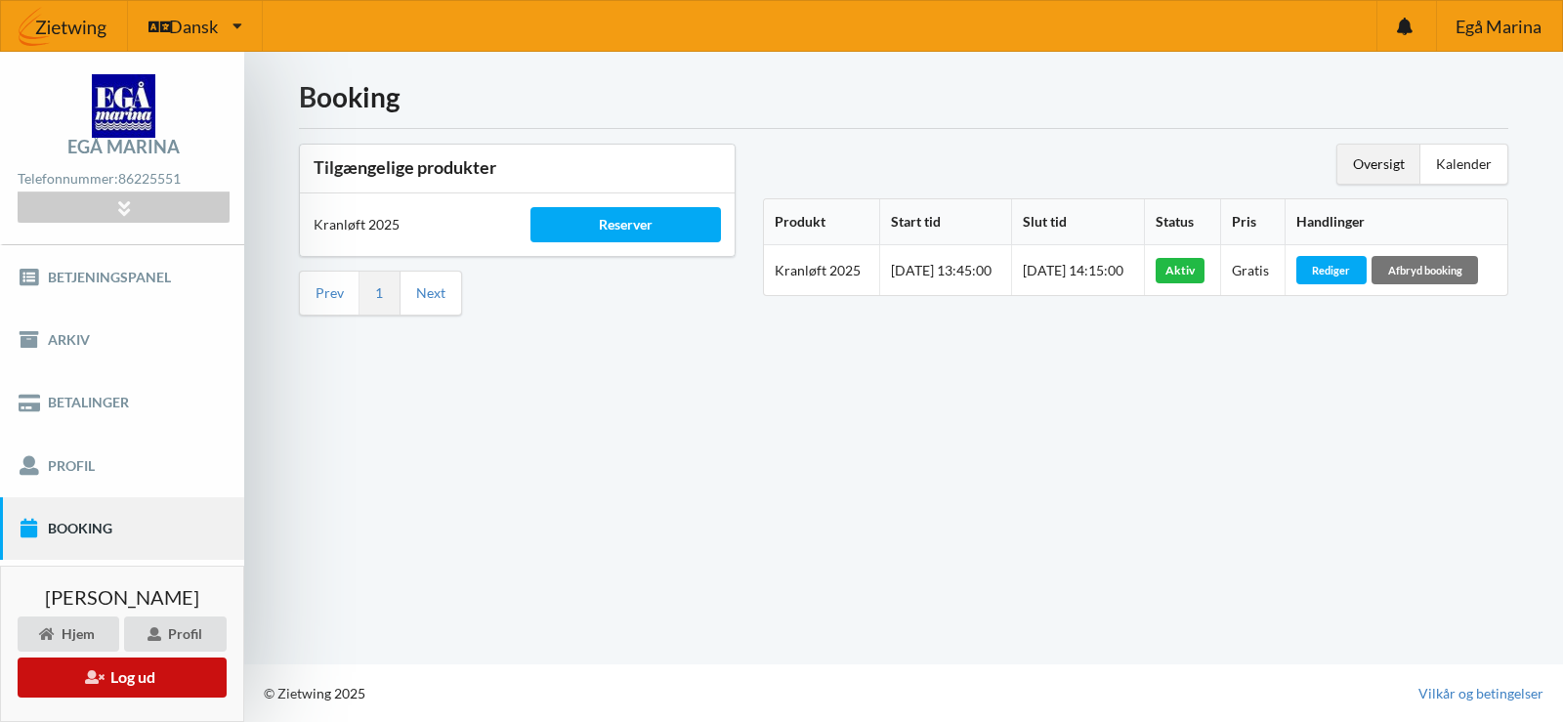
click at [134, 680] on button "Log ud" at bounding box center [122, 678] width 209 height 40
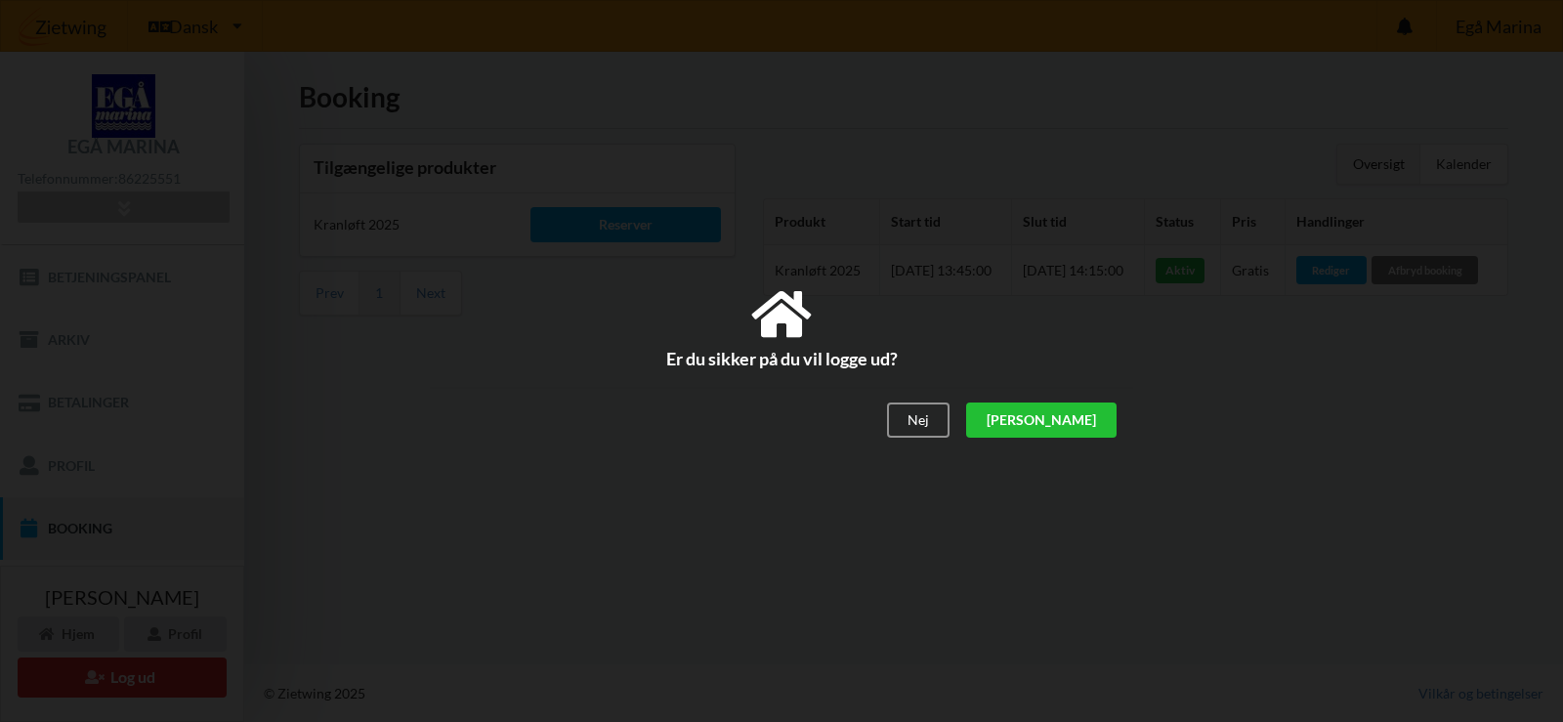
click at [1096, 423] on div "[PERSON_NAME]" at bounding box center [1041, 420] width 150 height 35
